Goal: Task Accomplishment & Management: Manage account settings

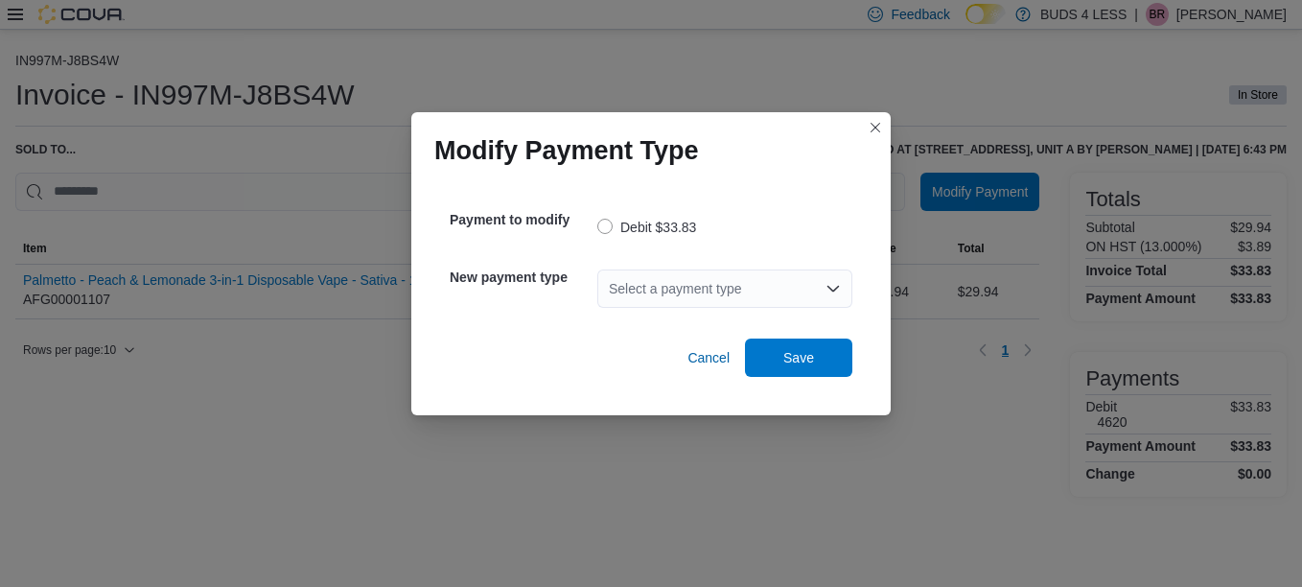
drag, startPoint x: 716, startPoint y: 276, endPoint x: 702, endPoint y: 296, distance: 24.7
click at [715, 278] on div "Select a payment type" at bounding box center [724, 288] width 255 height 38
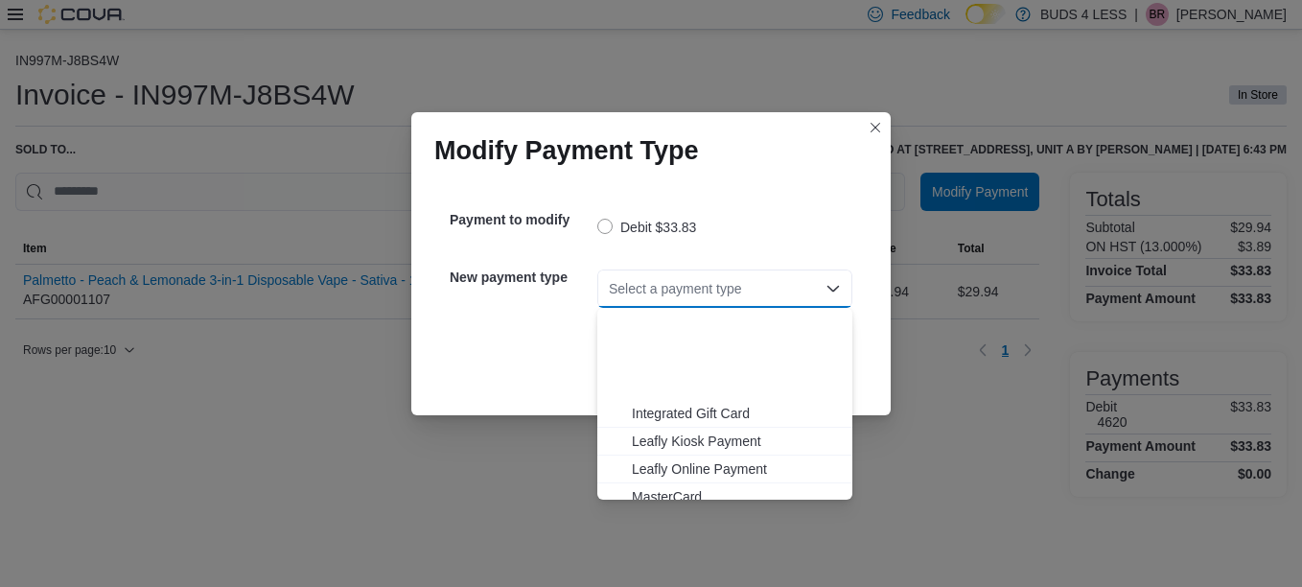
scroll to position [225, 0]
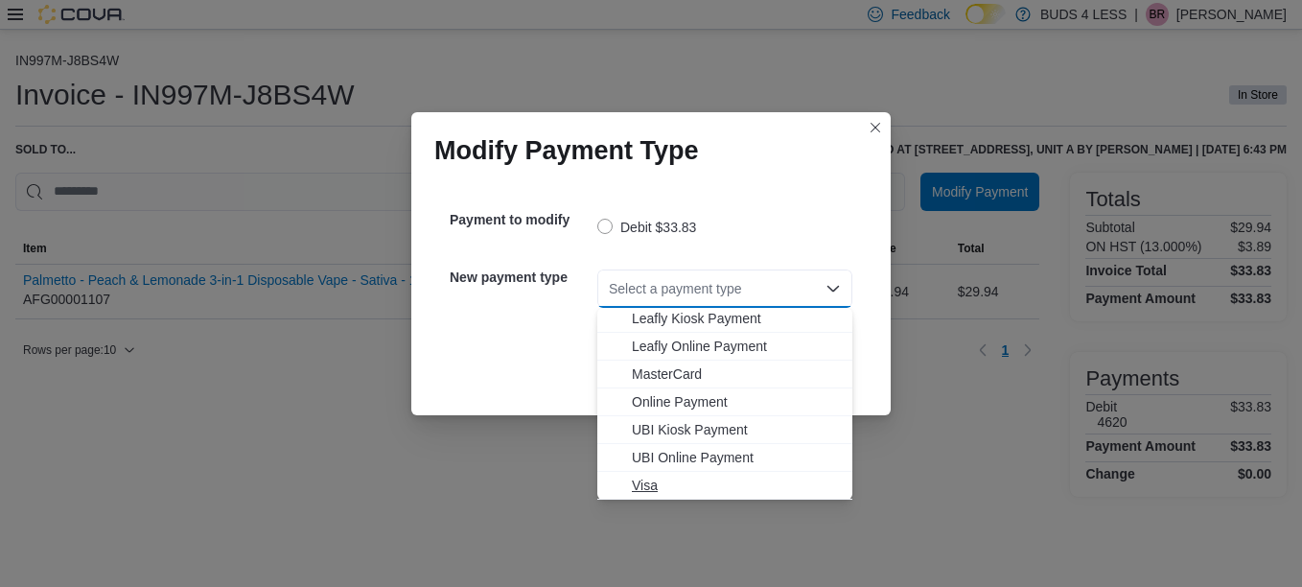
click at [646, 488] on span "Visa" at bounding box center [736, 485] width 209 height 19
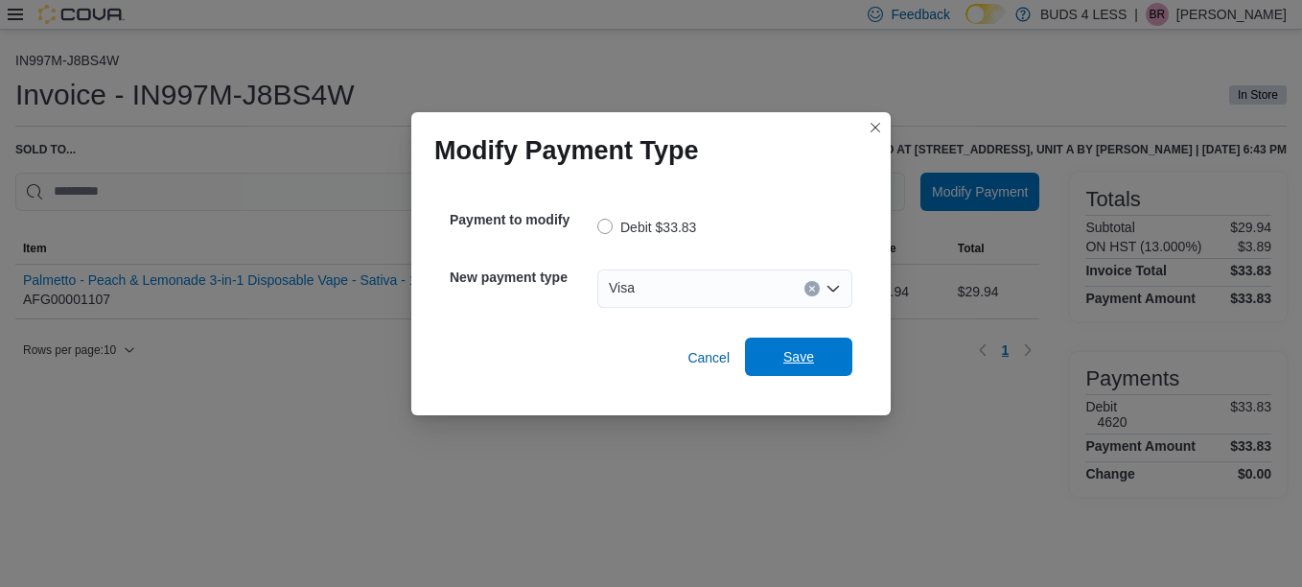
click at [752, 363] on button "Save" at bounding box center [798, 357] width 107 height 38
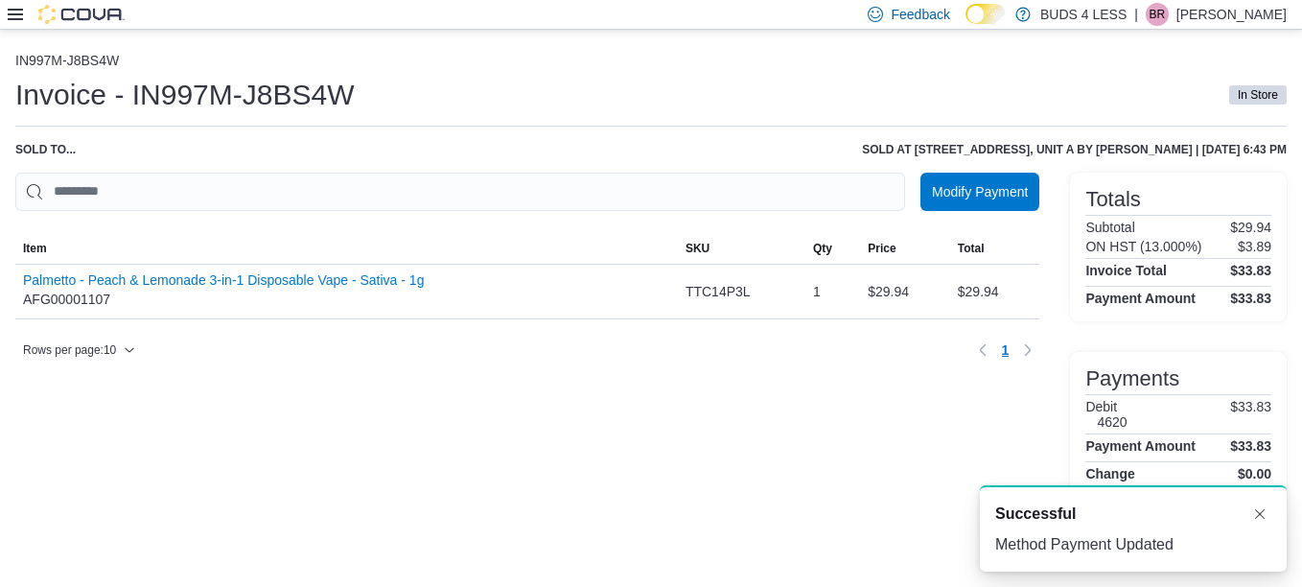
scroll to position [0, 0]
